Goal: Transaction & Acquisition: Purchase product/service

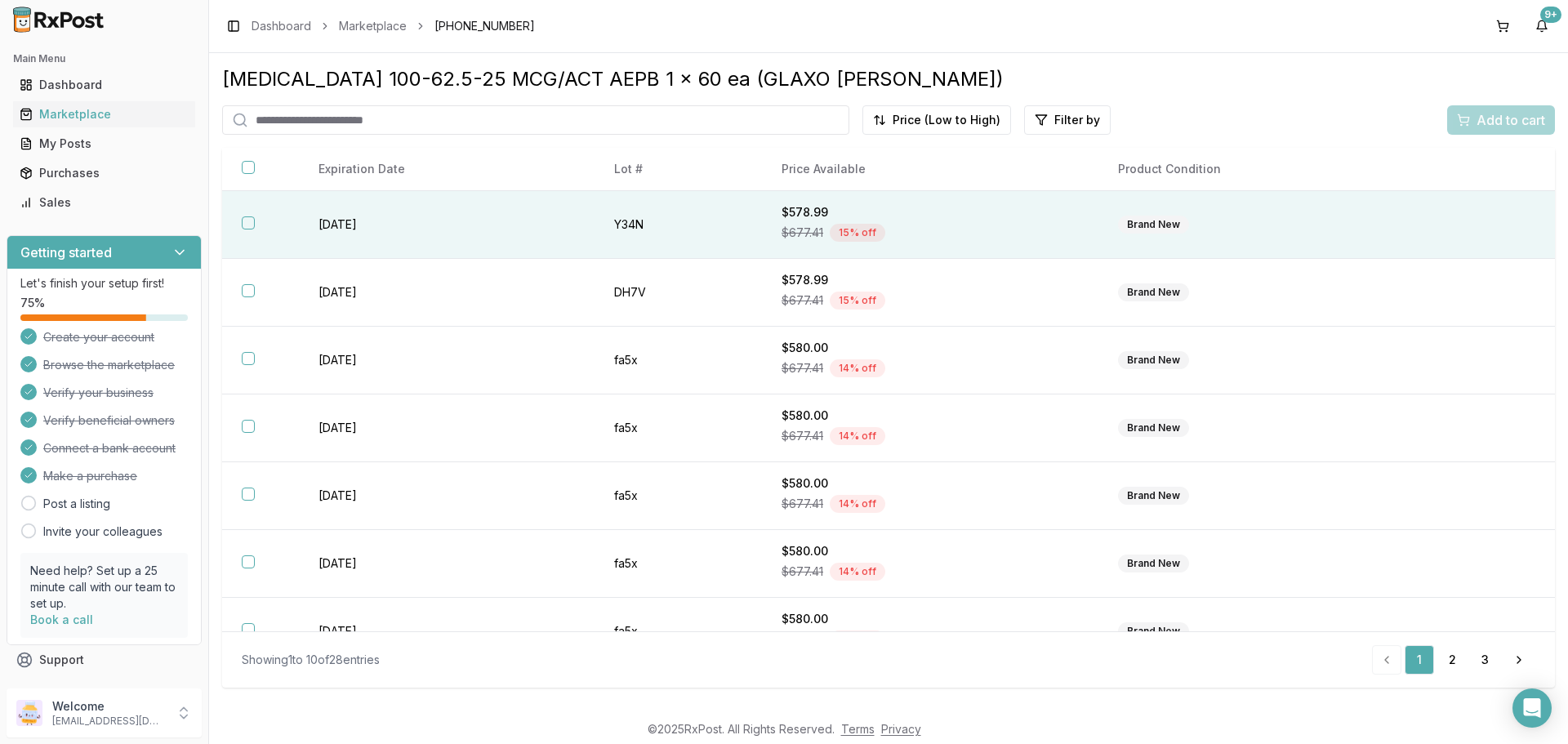
click at [253, 220] on button "button" at bounding box center [248, 223] width 13 height 13
click at [1509, 106] on button "Add to cart" at bounding box center [1501, 120] width 108 height 29
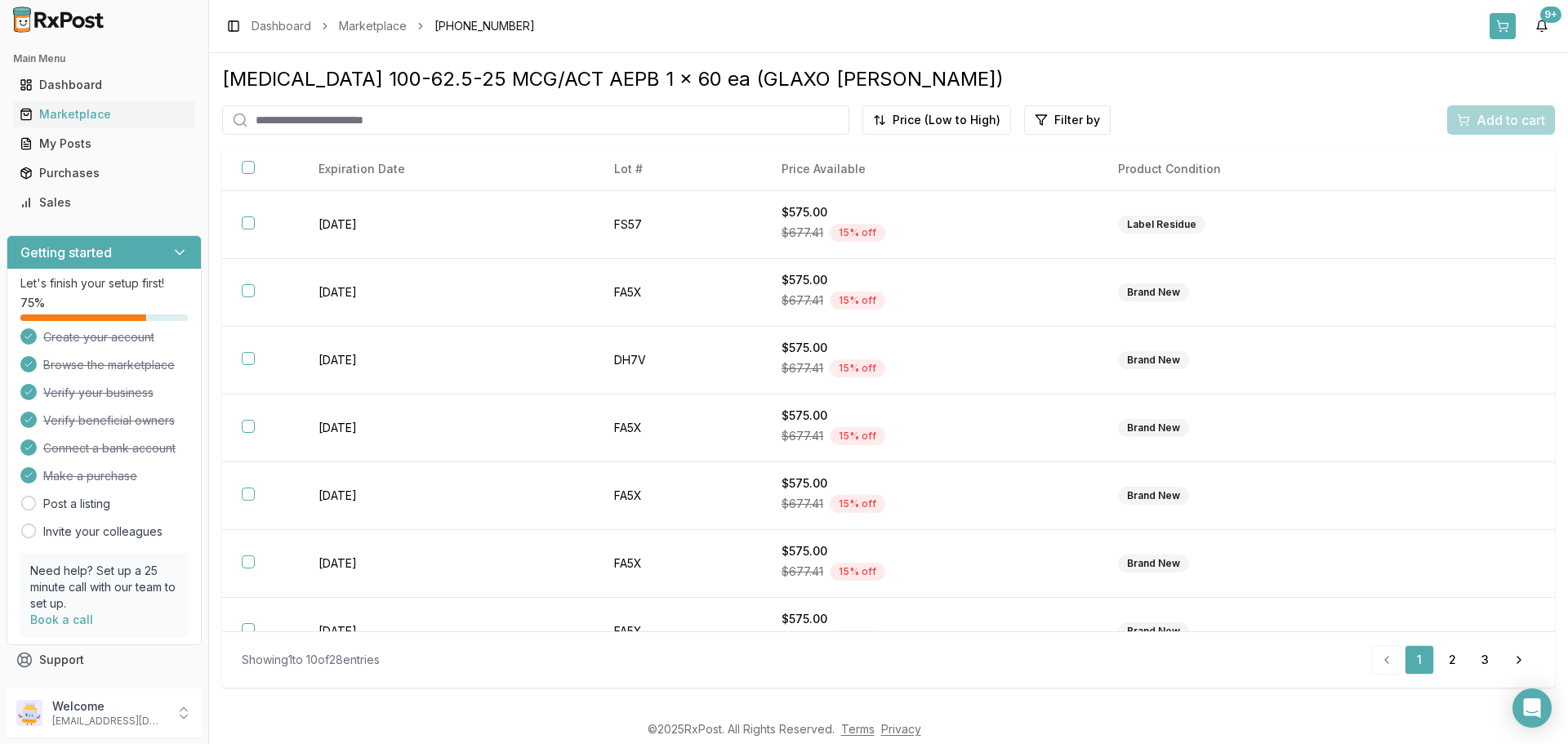
click at [1511, 22] on button at bounding box center [1503, 26] width 26 height 26
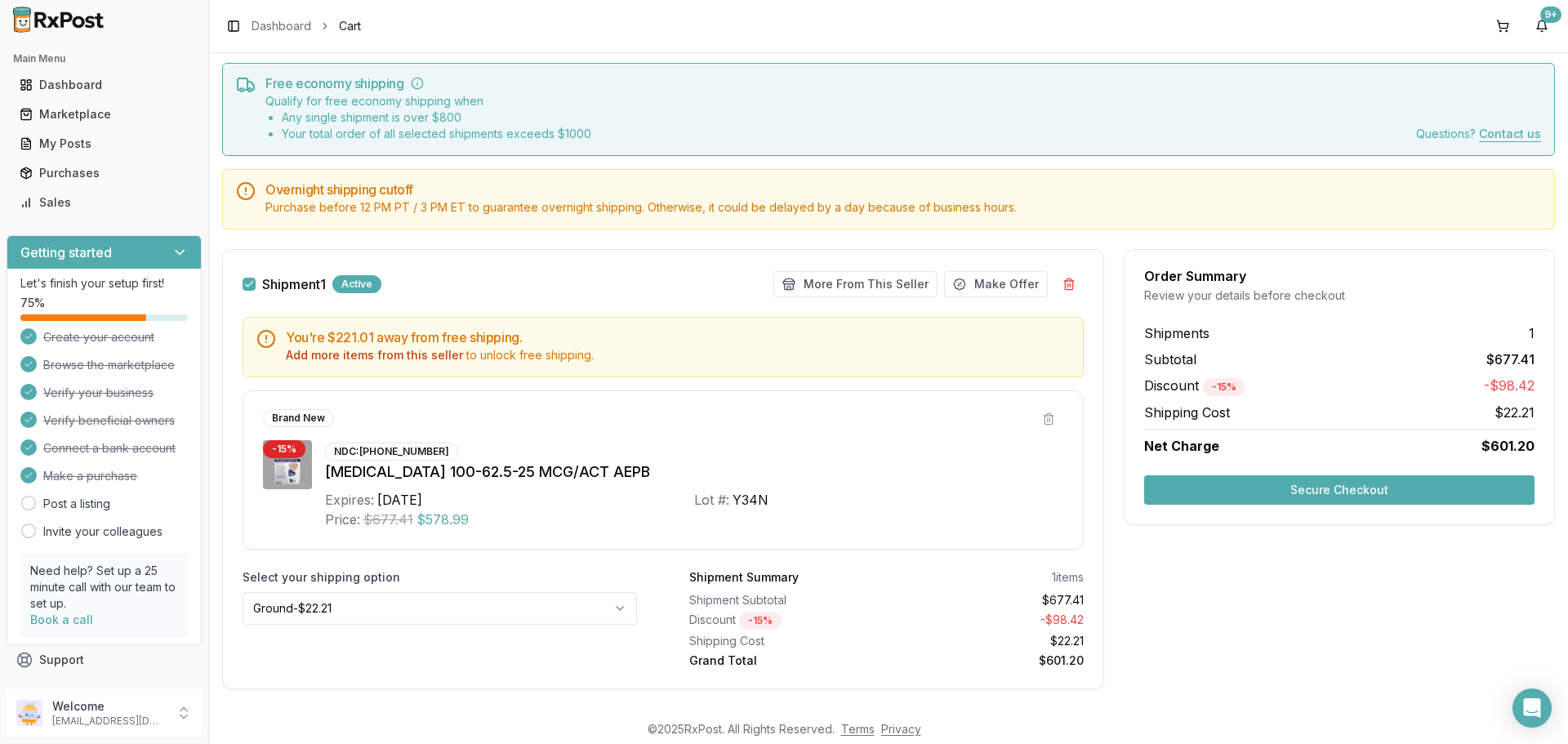
scroll to position [66, 0]
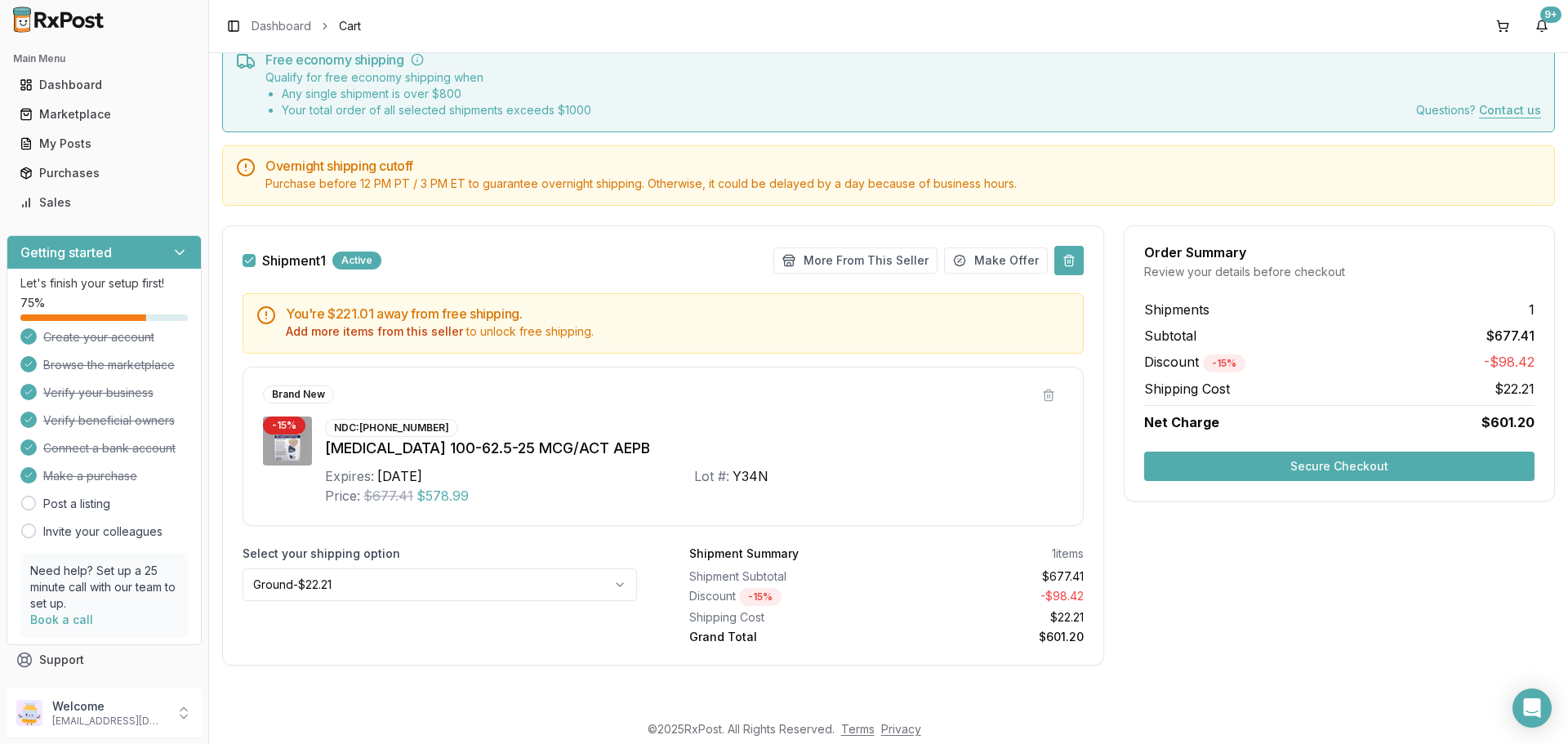
click at [1072, 266] on button at bounding box center [1069, 260] width 29 height 29
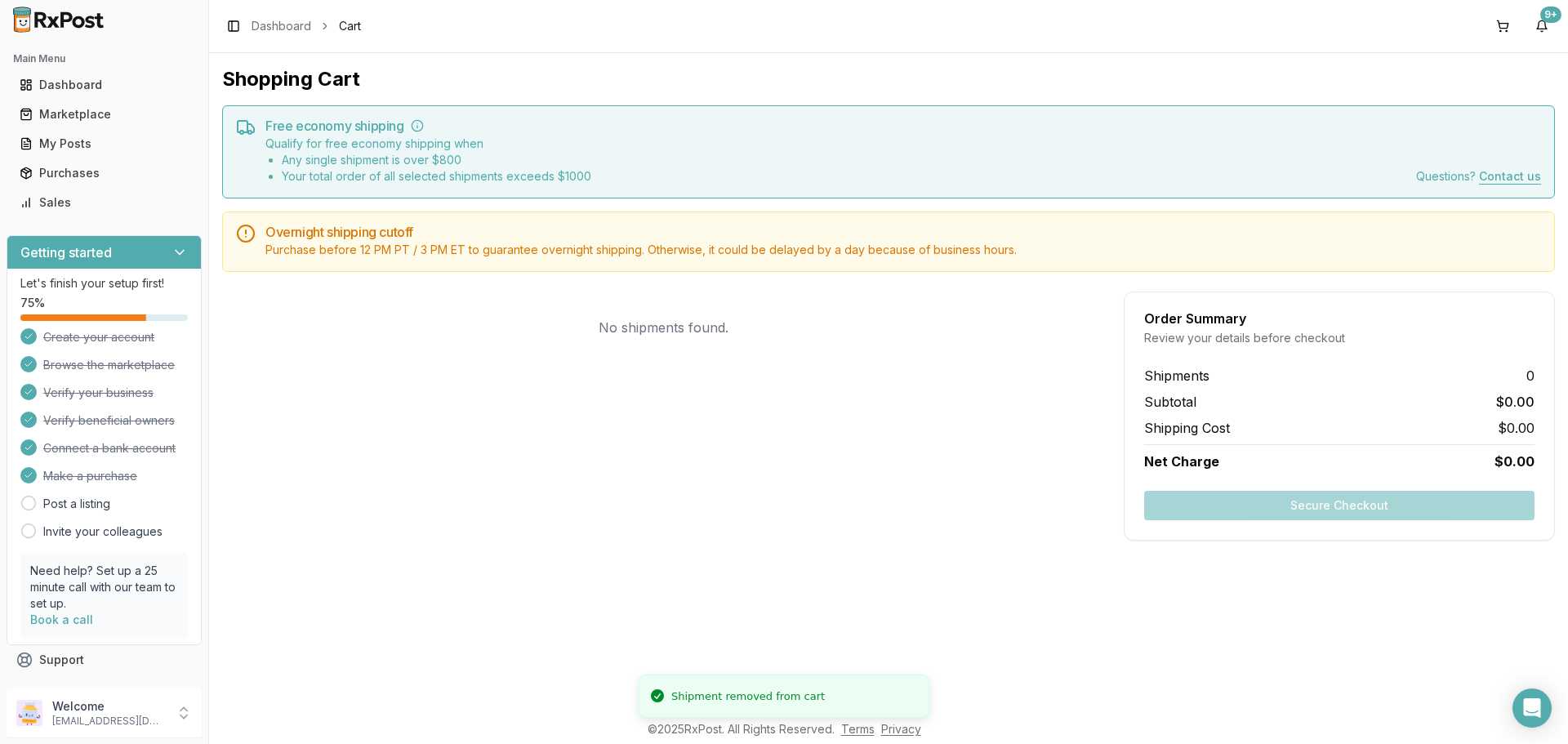
scroll to position [0, 0]
click at [68, 114] on div "Marketplace" at bounding box center [104, 113] width 169 height 16
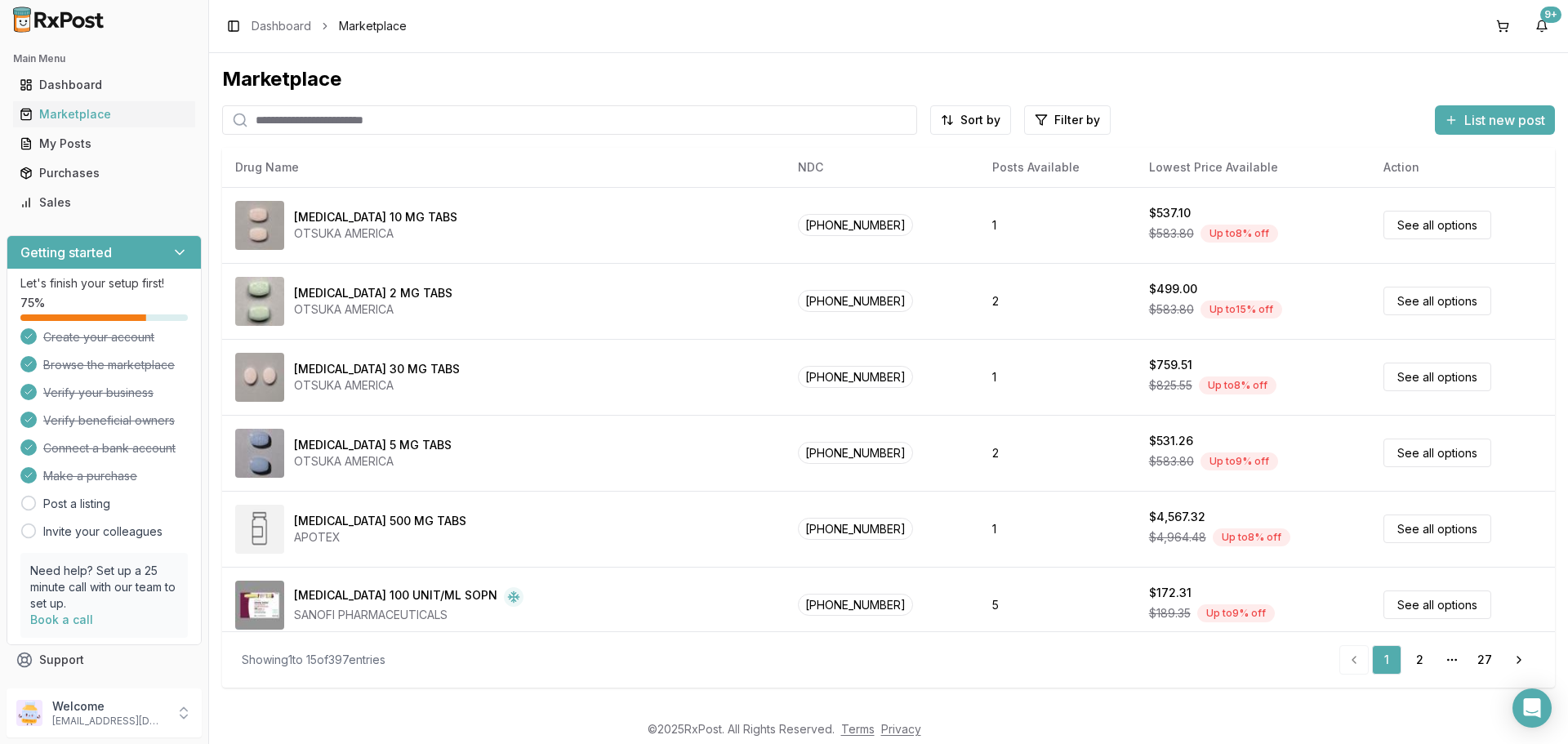
click at [428, 117] on input "search" at bounding box center [569, 120] width 696 height 29
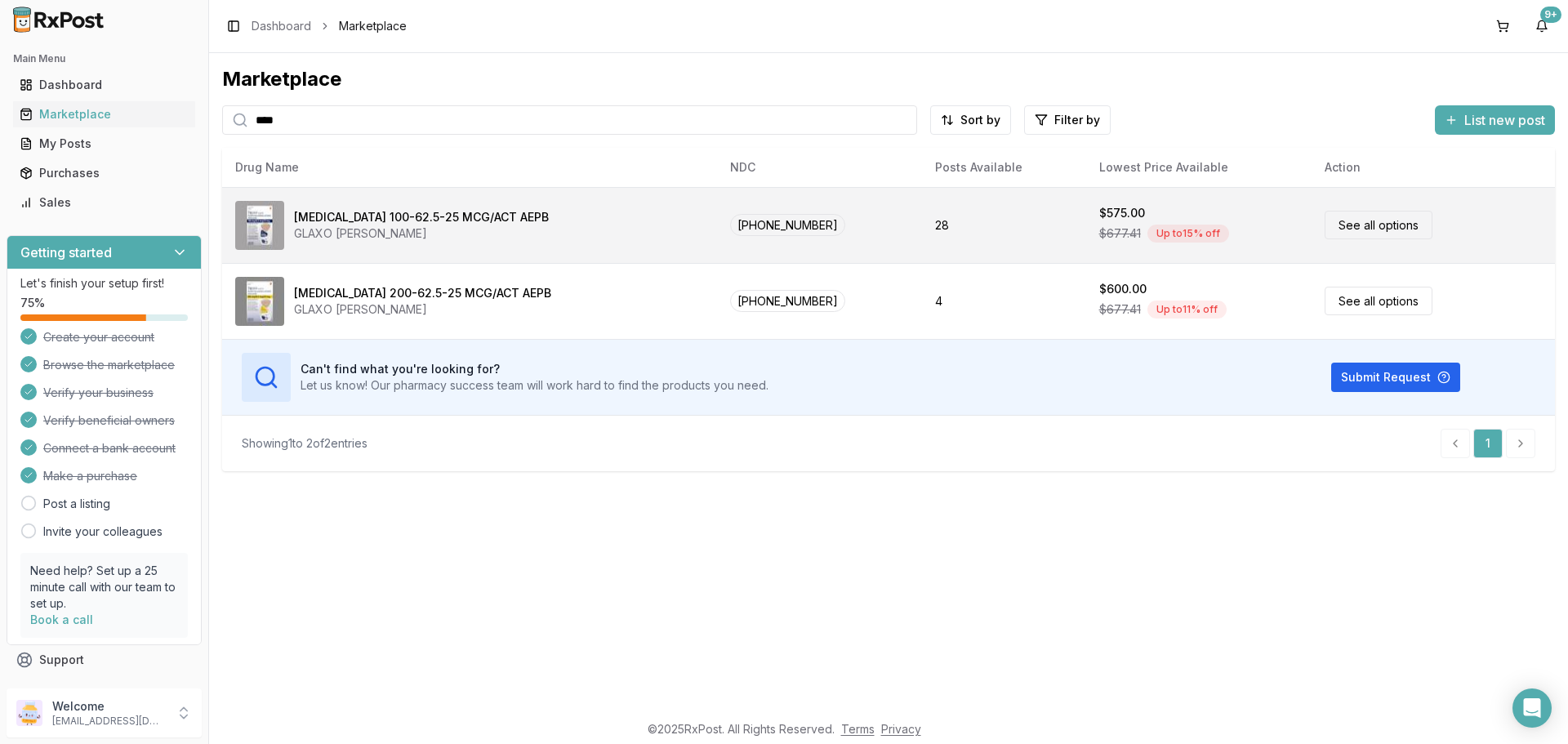
type input "****"
click at [397, 231] on div "GLAXO [PERSON_NAME]" at bounding box center [421, 233] width 255 height 16
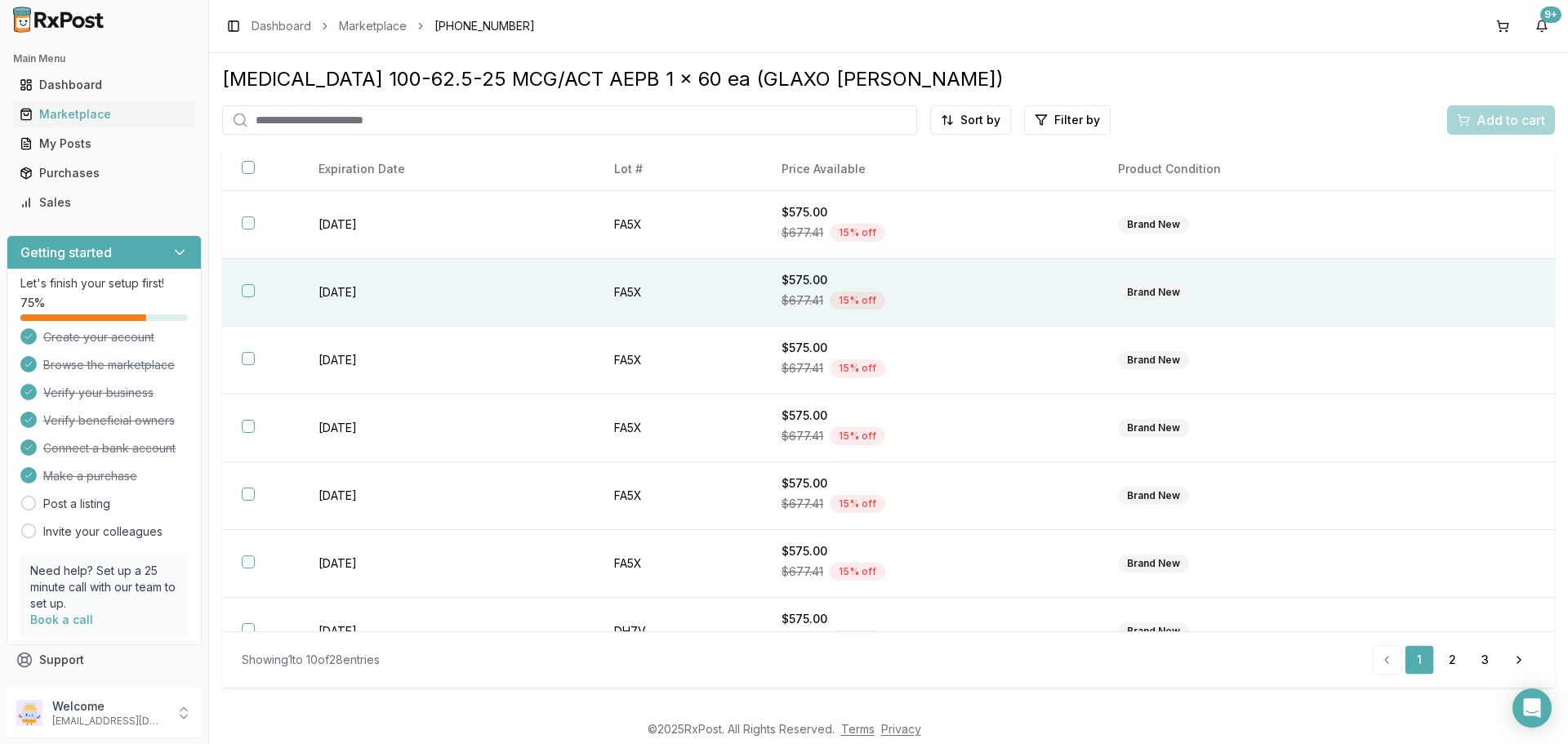
click at [250, 292] on button "button" at bounding box center [248, 291] width 13 height 13
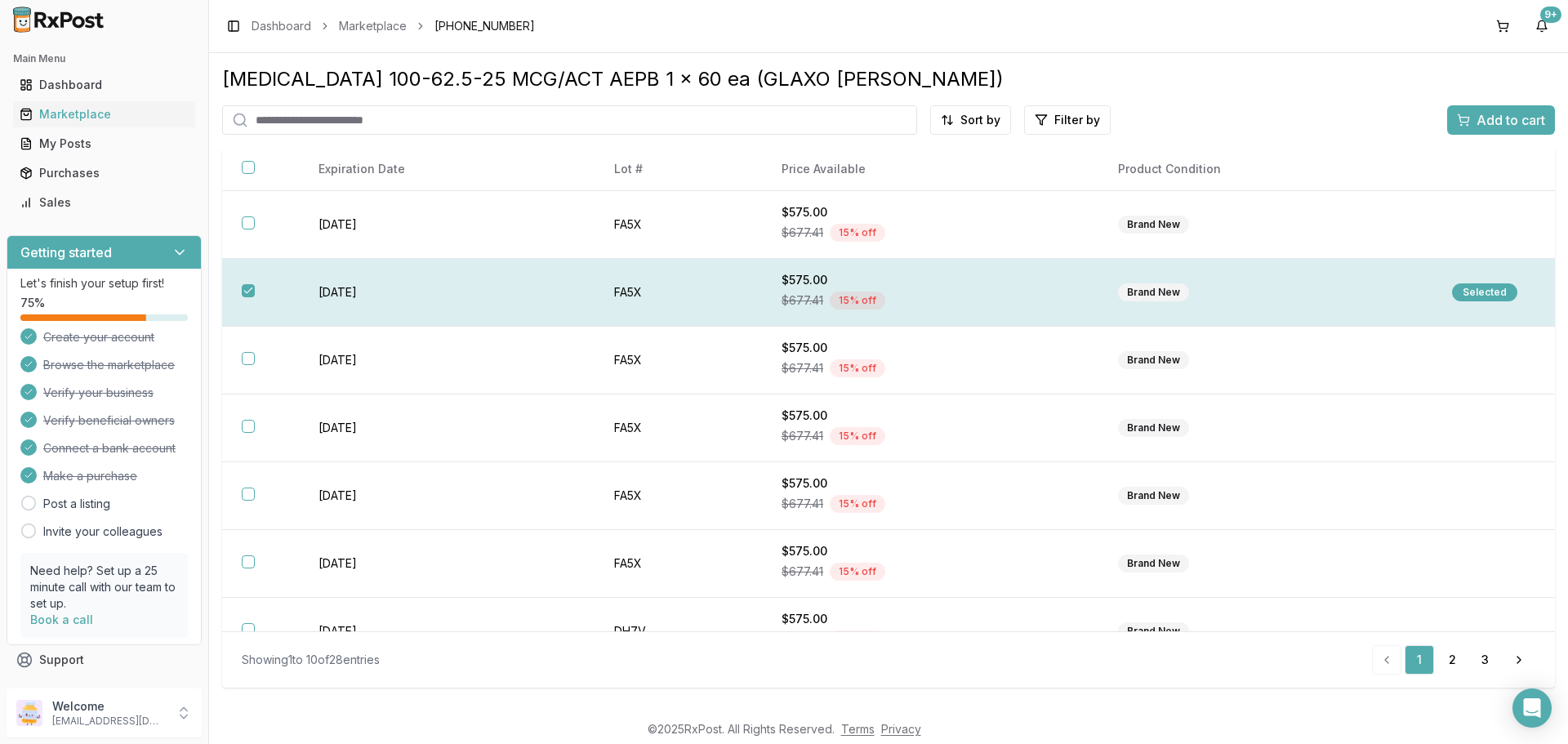
click at [1463, 296] on div "Selected" at bounding box center [1485, 292] width 66 height 18
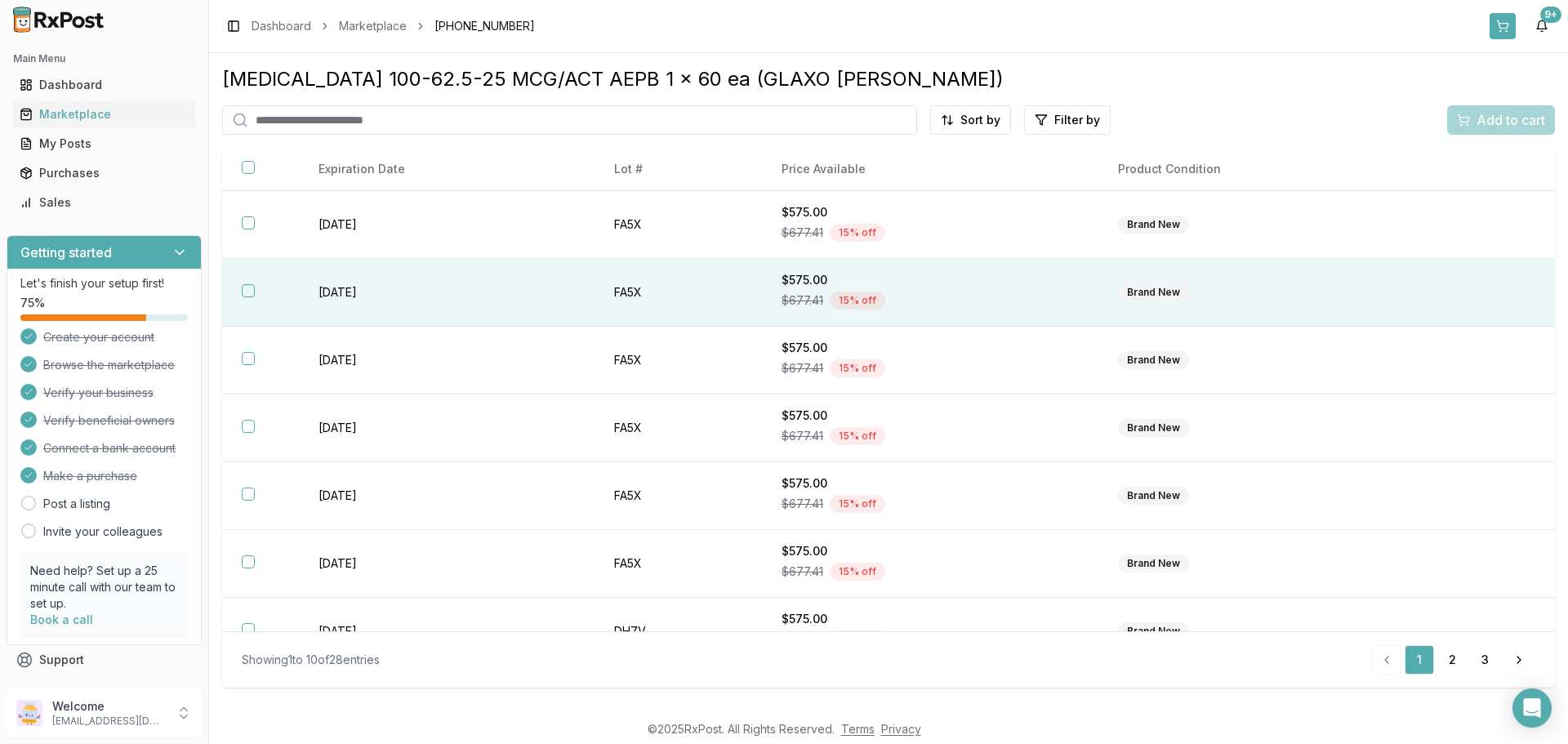
click at [1505, 22] on button at bounding box center [1503, 26] width 26 height 26
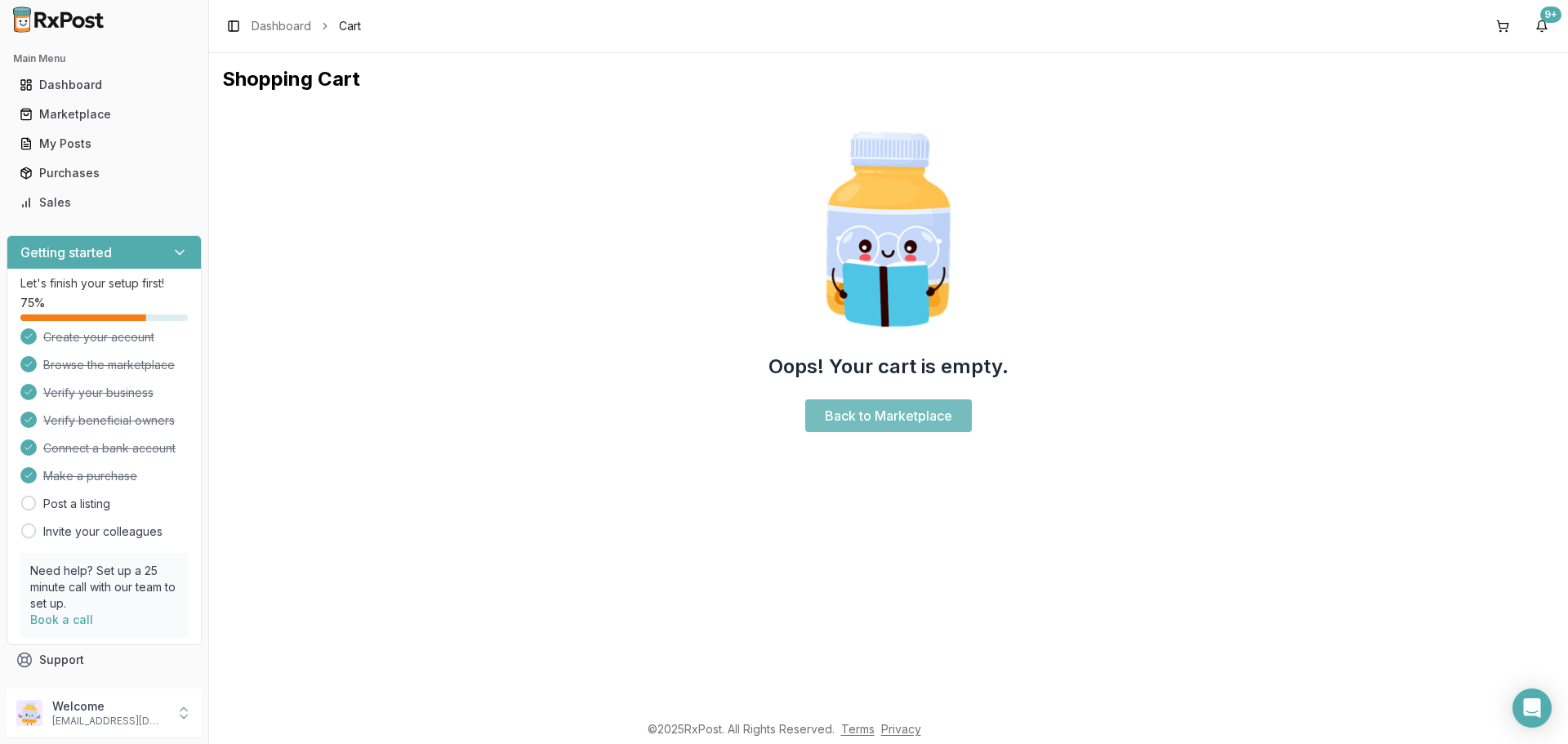
click at [901, 417] on link "Back to Marketplace" at bounding box center [888, 416] width 167 height 33
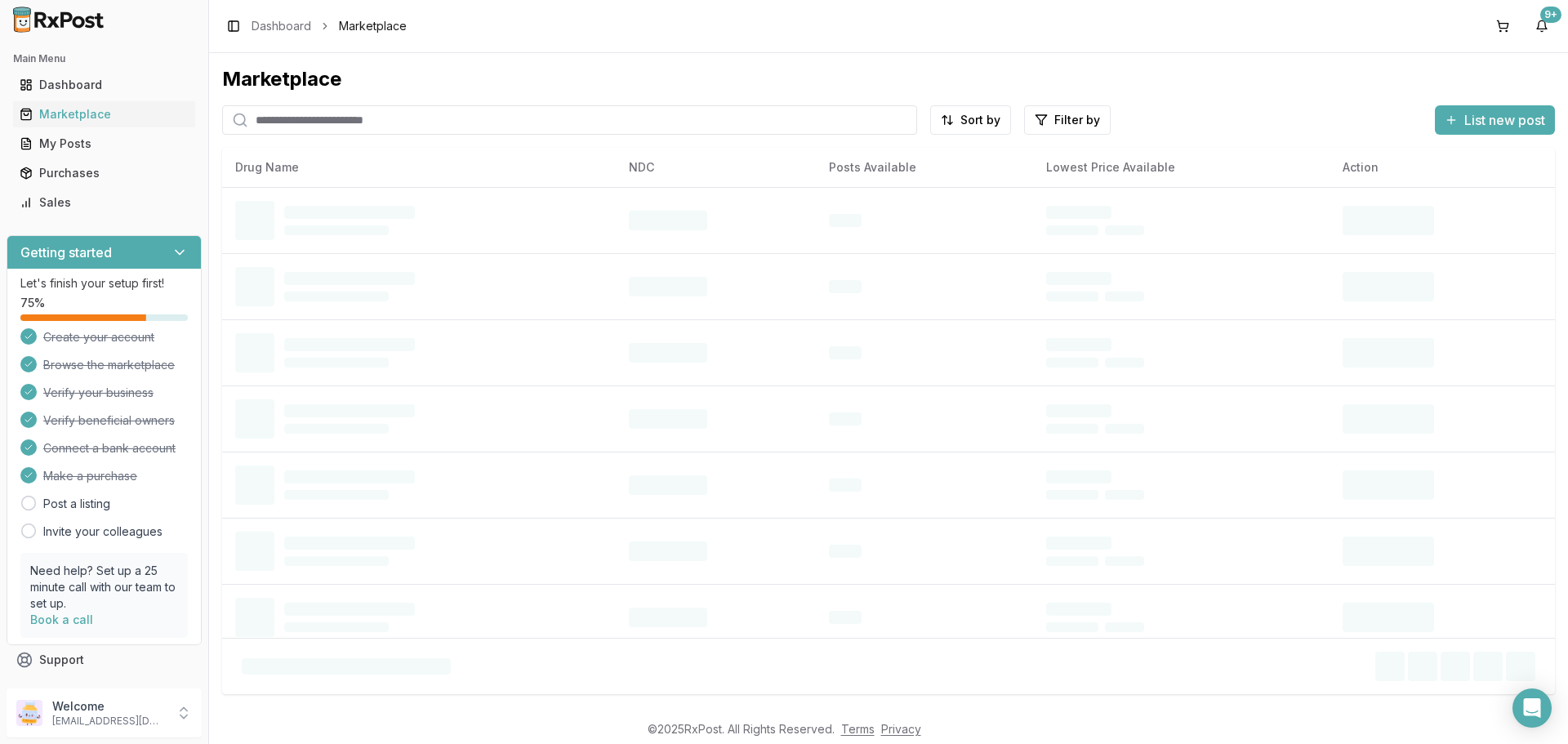
click at [363, 130] on input "search" at bounding box center [569, 120] width 696 height 29
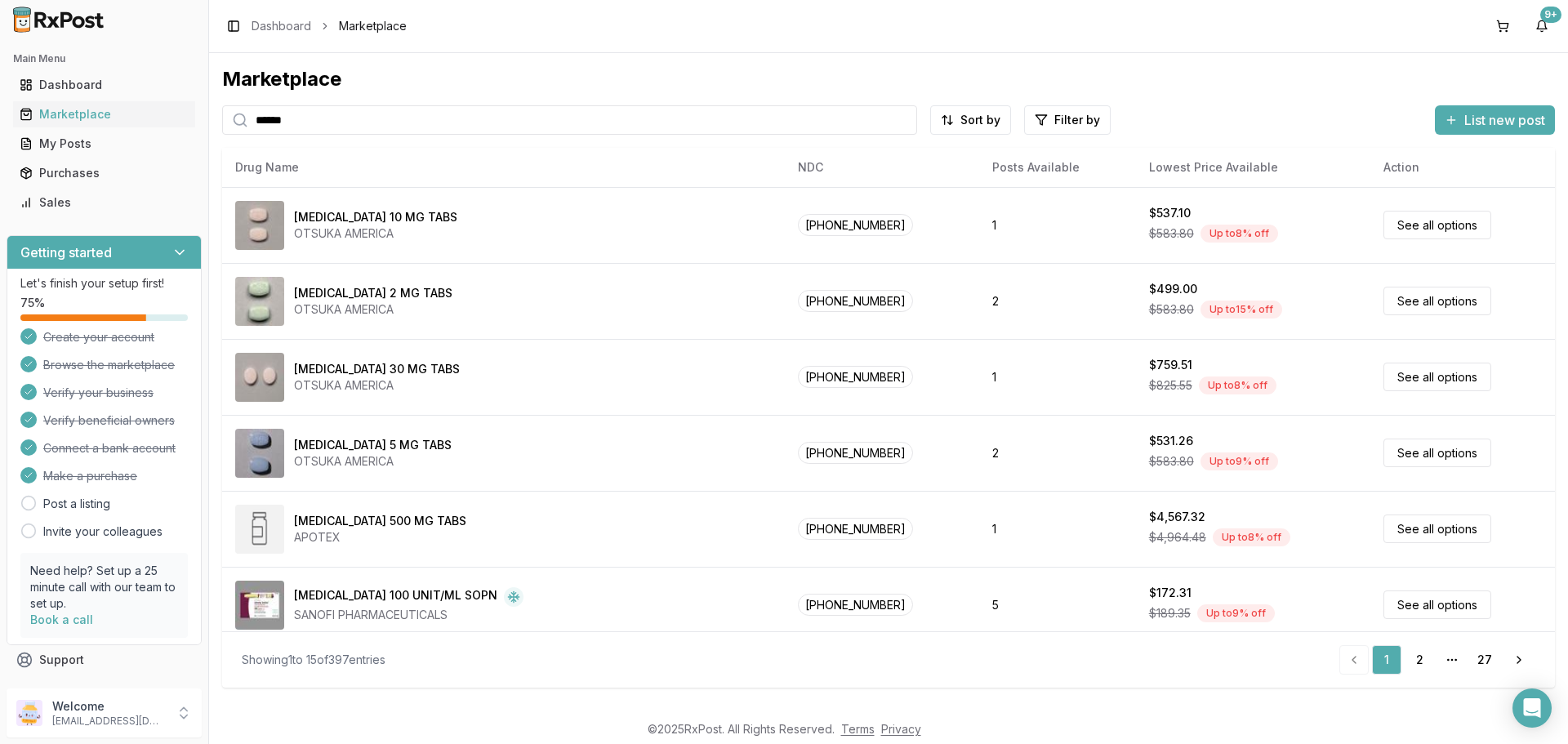
type input "******"
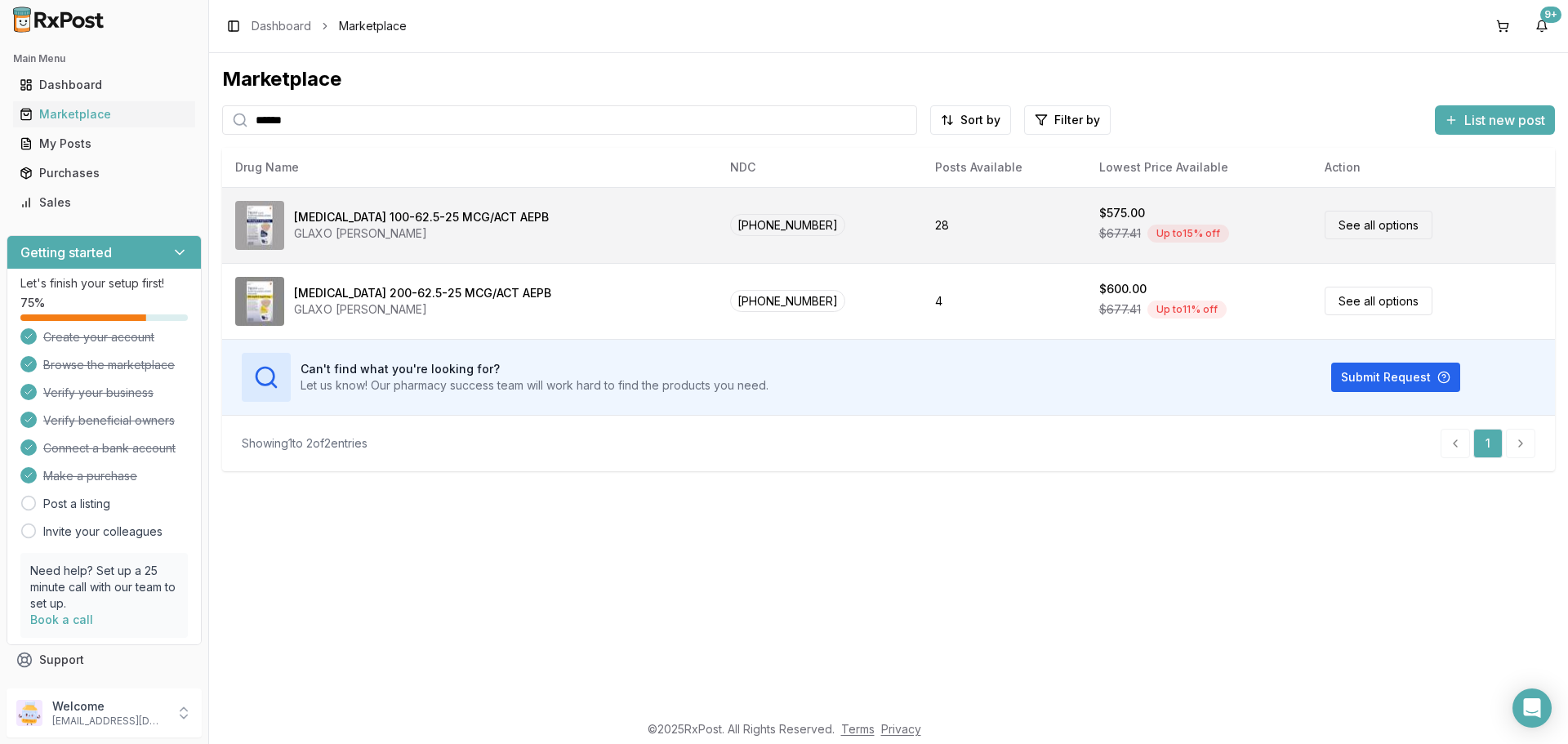
click at [477, 223] on div "[MEDICAL_DATA] 100-62.5-25 MCG/ACT AEPB" at bounding box center [421, 216] width 255 height 16
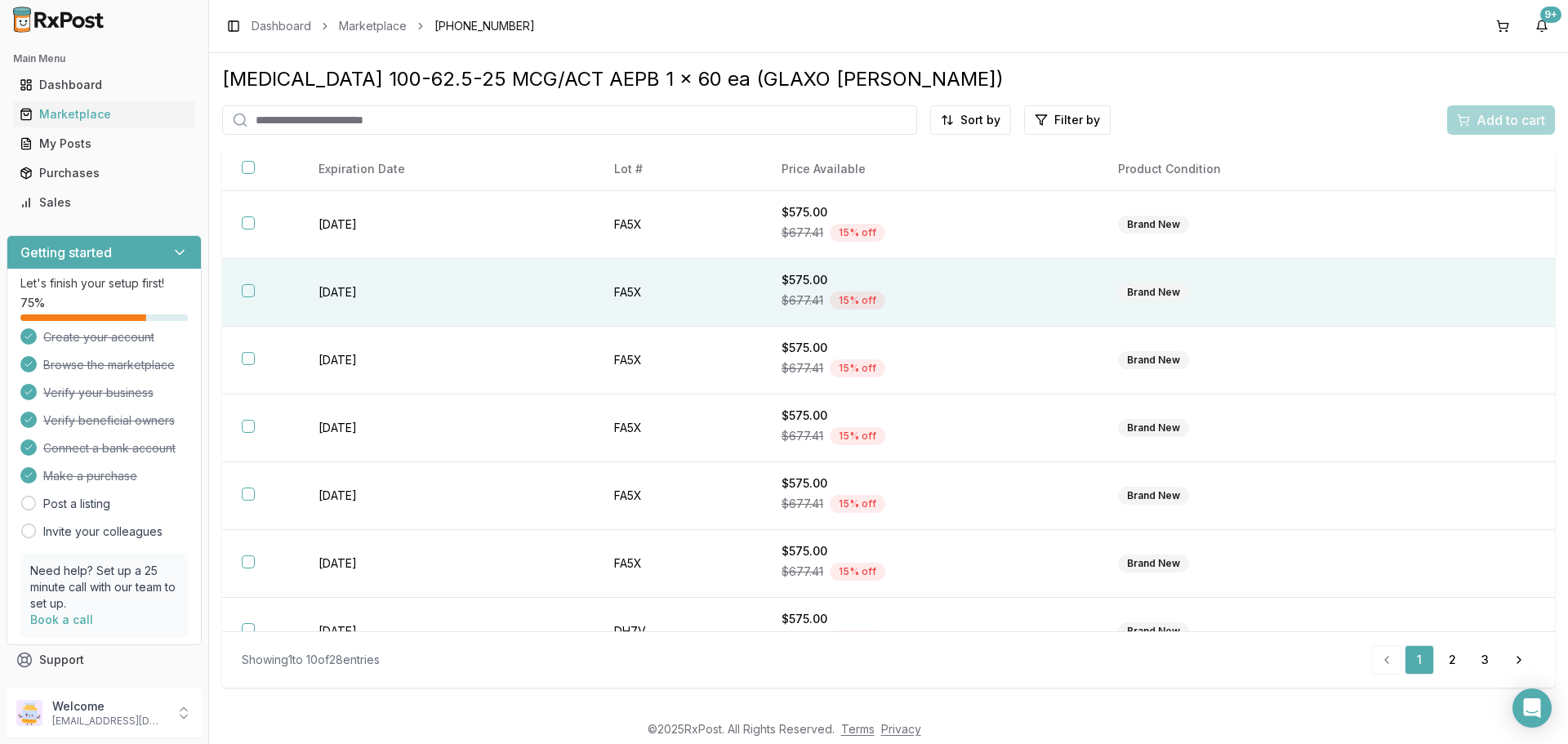
click at [259, 296] on th at bounding box center [260, 293] width 77 height 67
click at [1503, 125] on span "Add to cart" at bounding box center [1511, 120] width 68 height 20
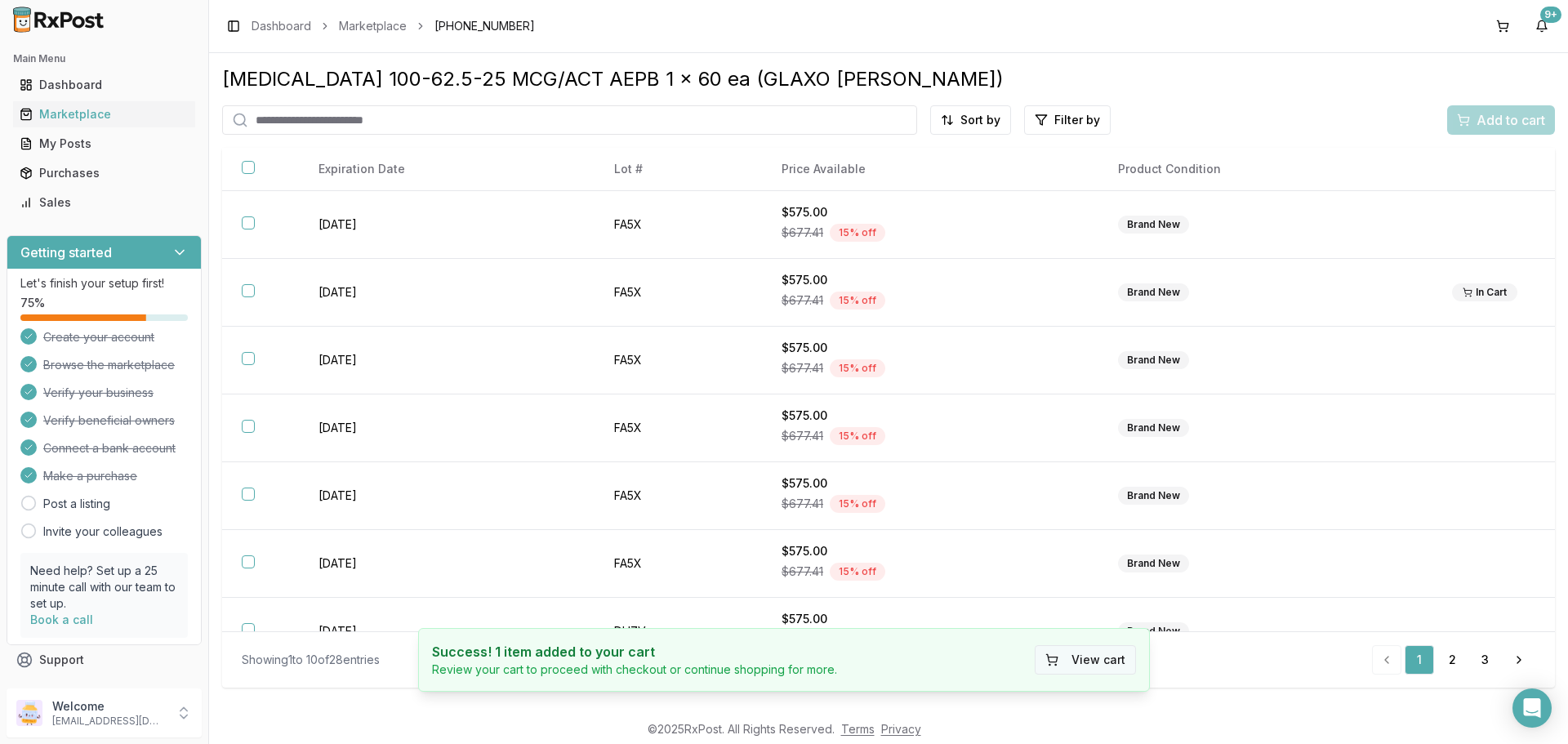
click at [1096, 657] on button "View cart" at bounding box center [1086, 659] width 101 height 29
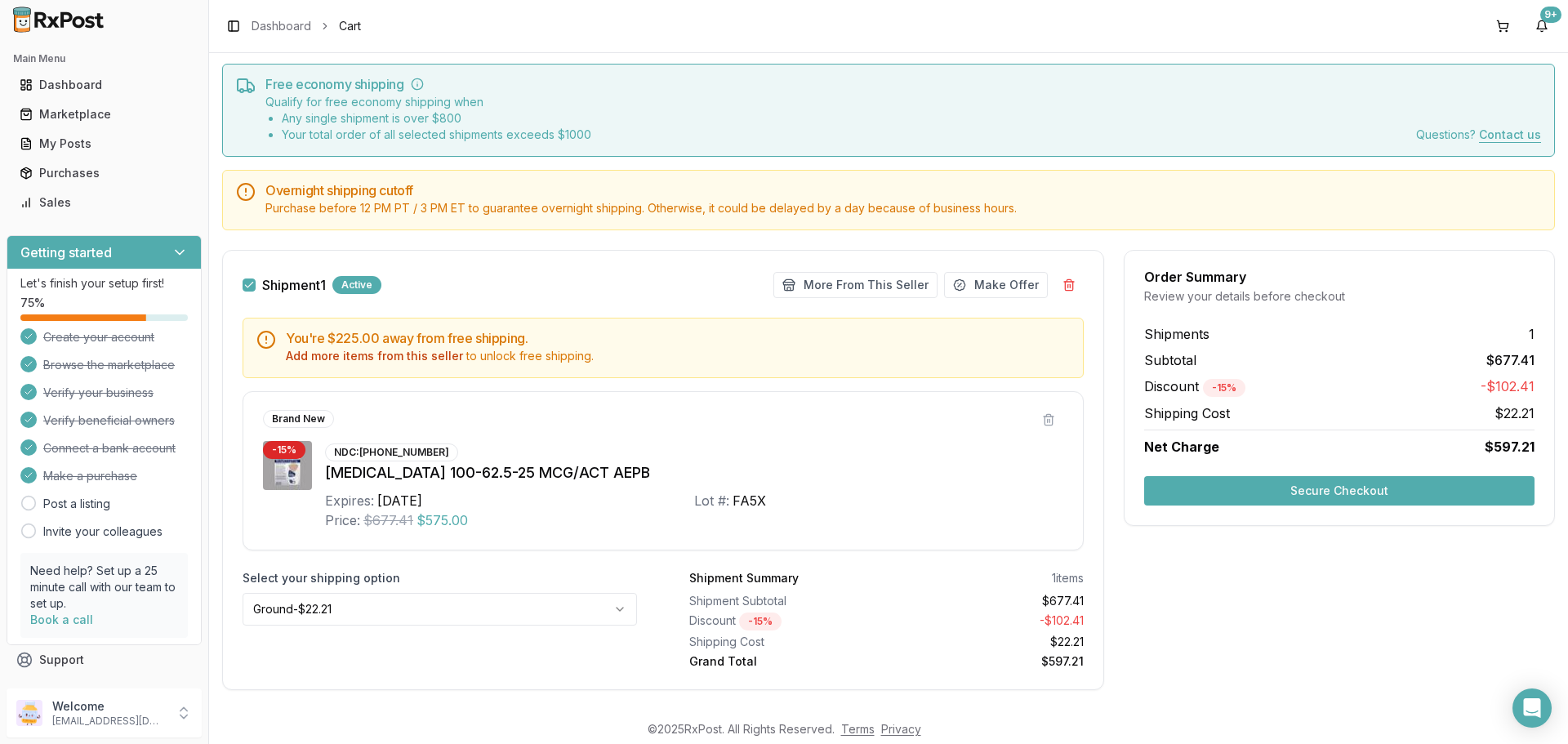
scroll to position [66, 0]
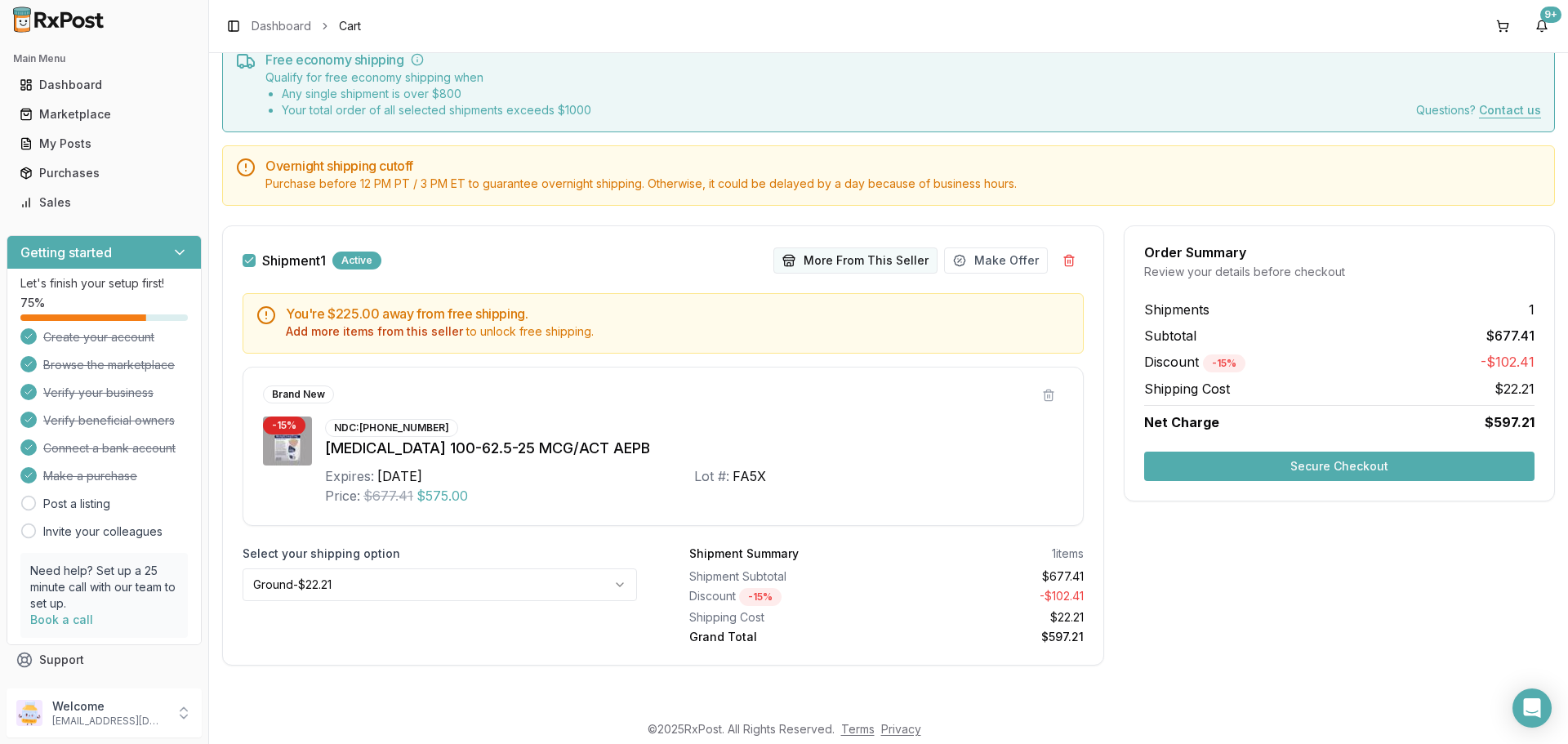
click at [875, 266] on button "More From This Seller" at bounding box center [855, 260] width 164 height 26
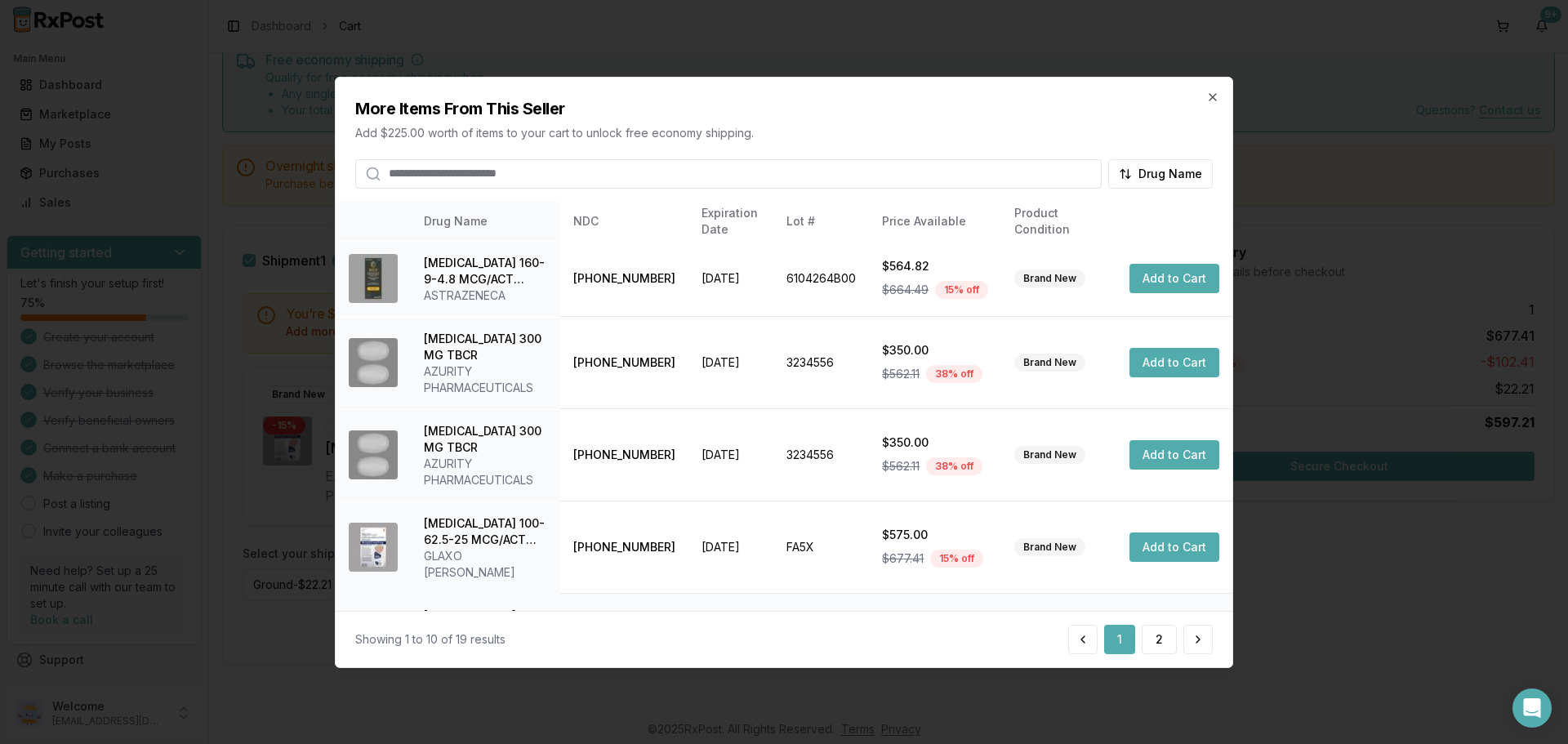
click at [1176, 625] on button "Add to Cart" at bounding box center [1175, 639] width 90 height 29
click at [1215, 99] on icon "button" at bounding box center [1212, 95] width 7 height 7
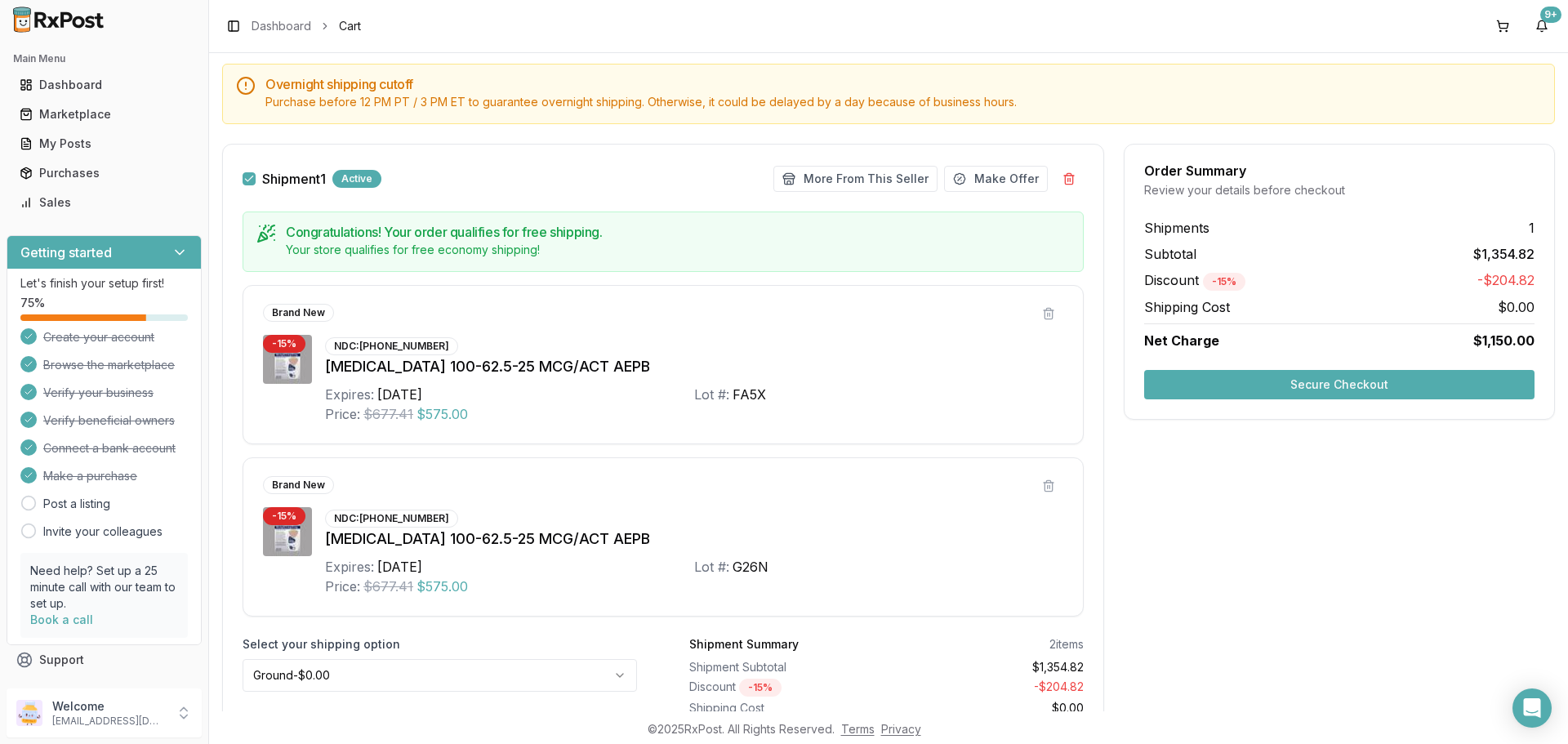
scroll to position [239, 0]
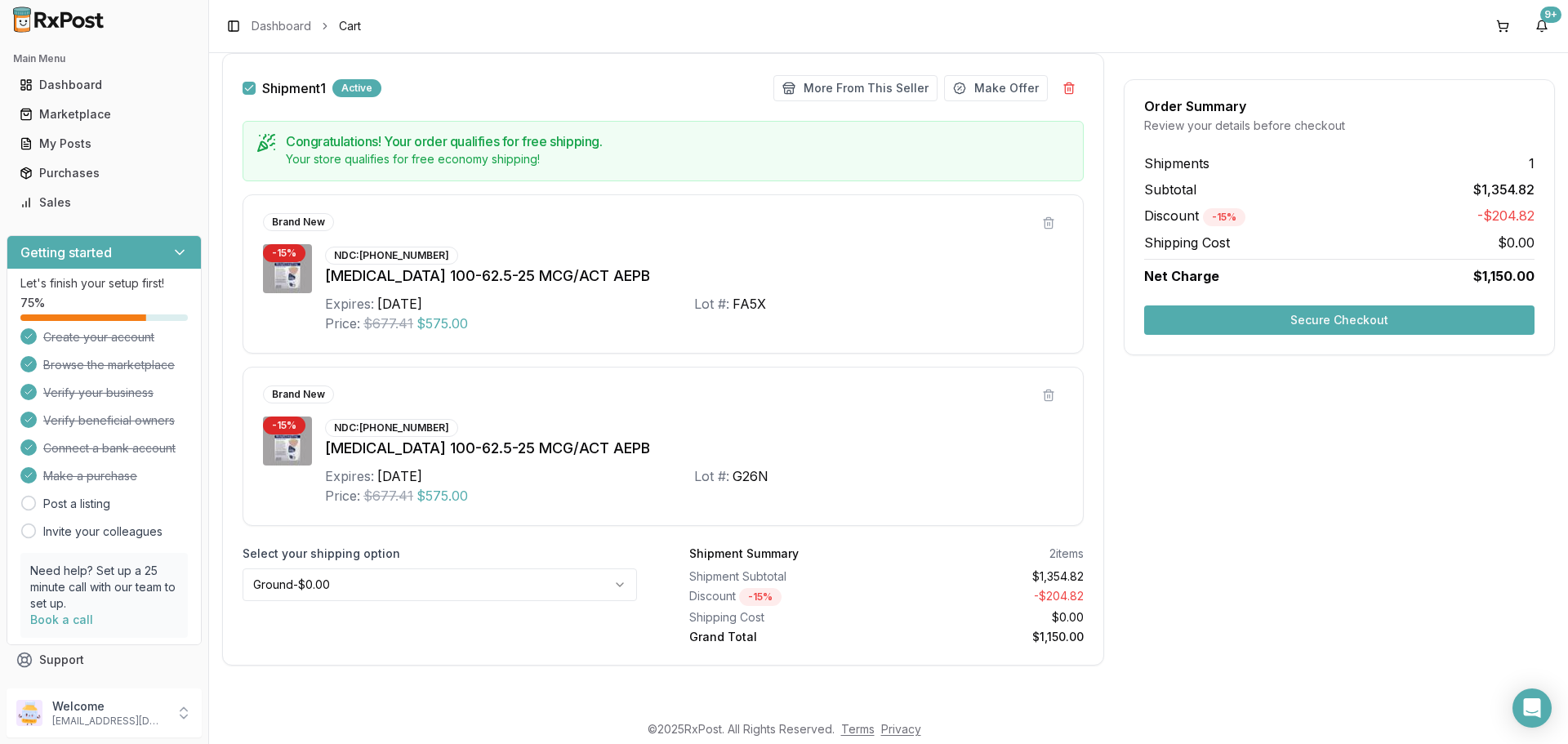
click at [1330, 323] on button "Secure Checkout" at bounding box center [1339, 319] width 390 height 29
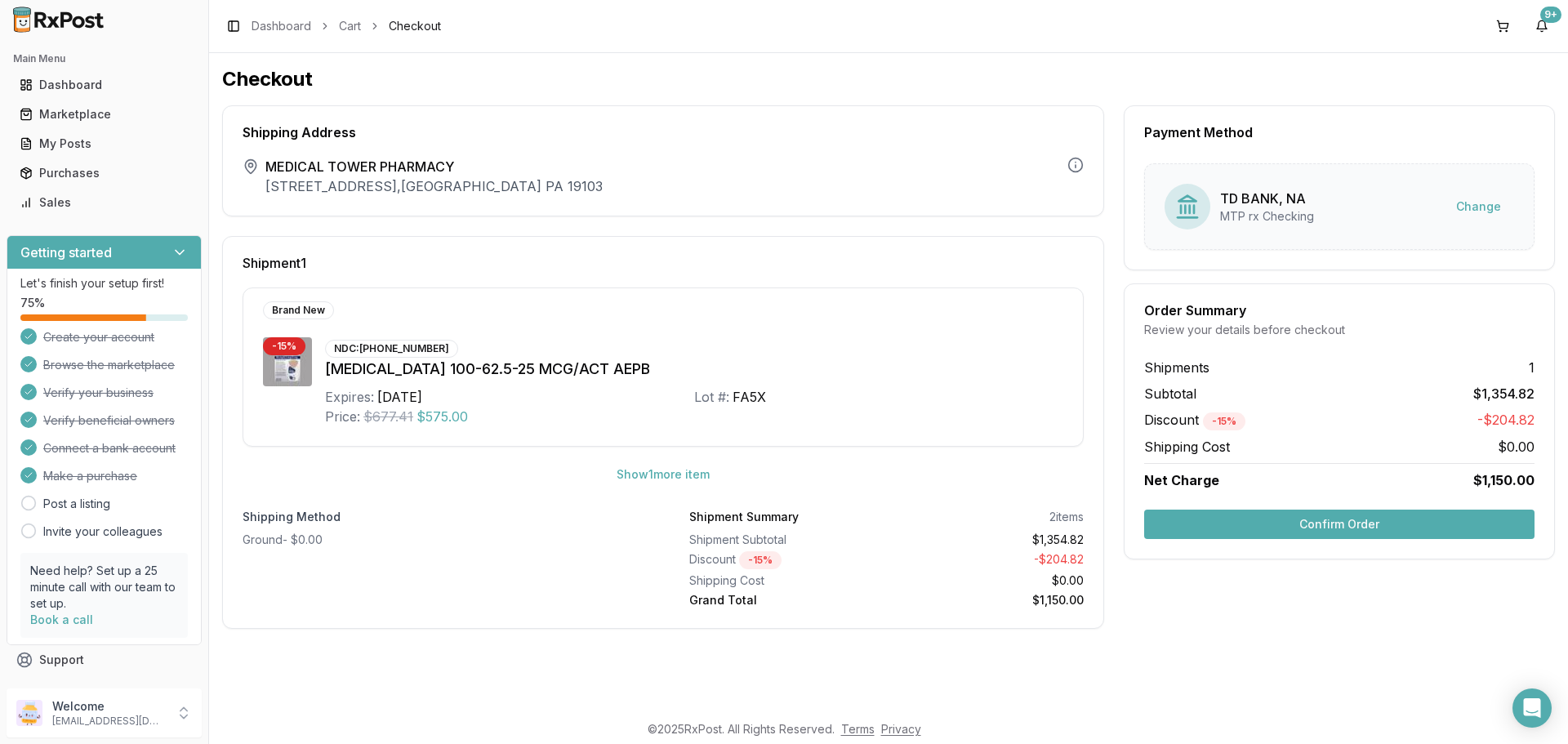
click at [1269, 516] on button "Confirm Order" at bounding box center [1339, 523] width 390 height 29
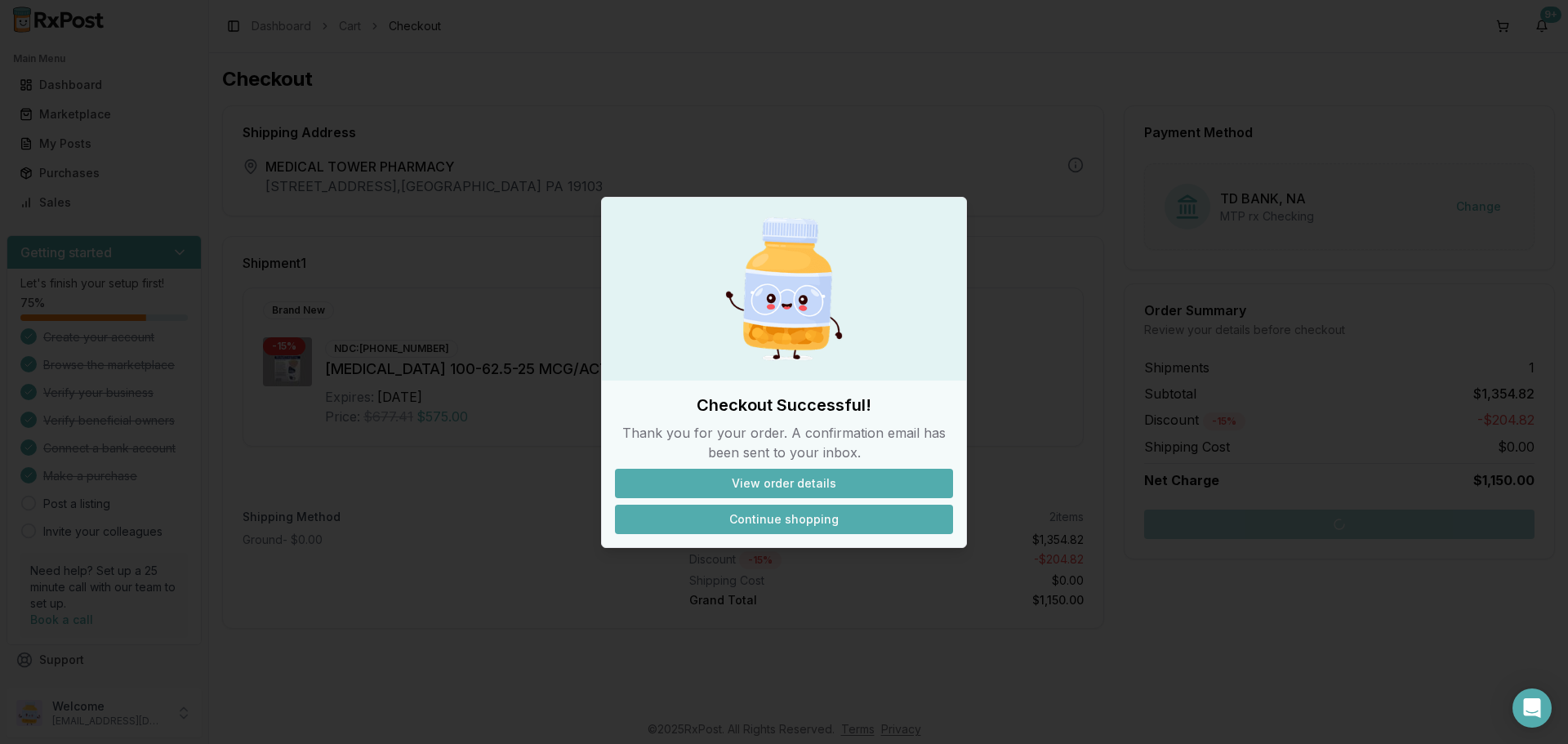
click at [784, 521] on button "Continue shopping" at bounding box center [784, 518] width 338 height 29
